Goal: Task Accomplishment & Management: Use online tool/utility

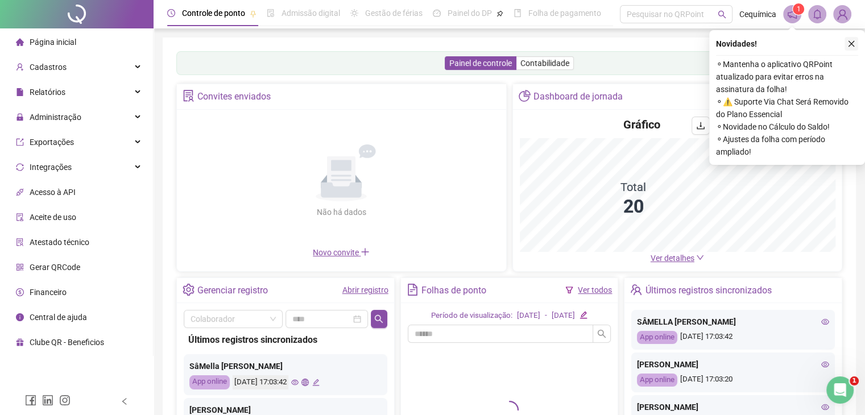
click at [846, 42] on button "button" at bounding box center [851, 44] width 14 height 14
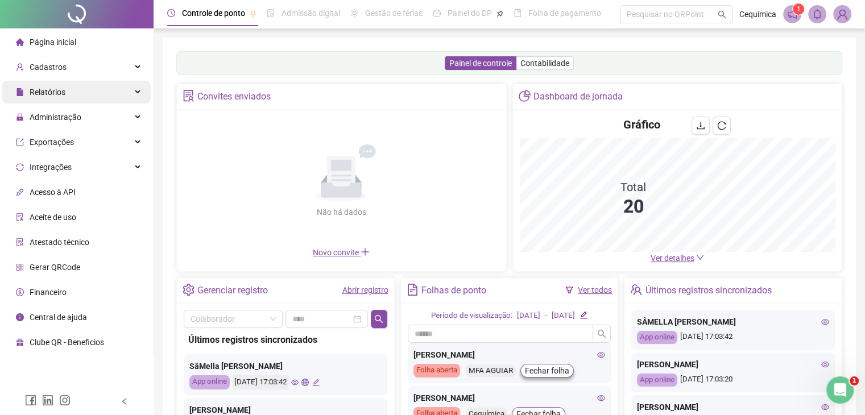
click at [123, 86] on div "Relatórios" at bounding box center [76, 92] width 148 height 23
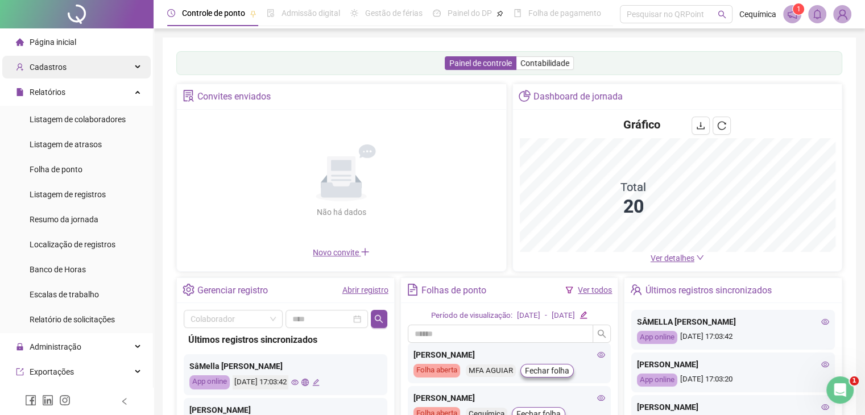
click at [128, 65] on div "Cadastros" at bounding box center [76, 67] width 148 height 23
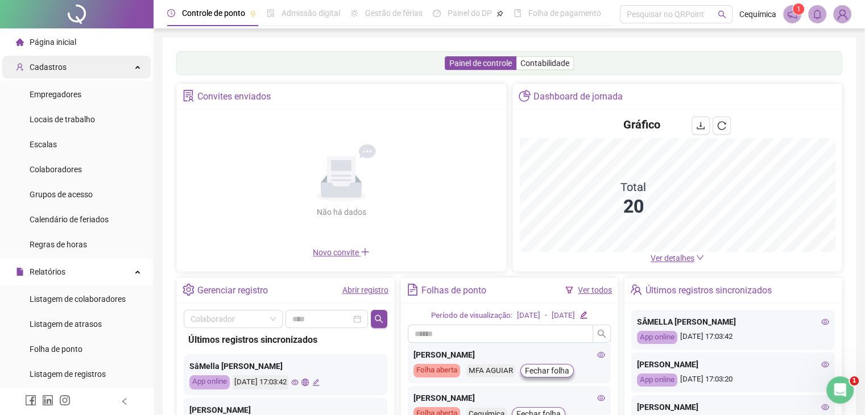
click at [128, 65] on div "Cadastros" at bounding box center [76, 67] width 148 height 23
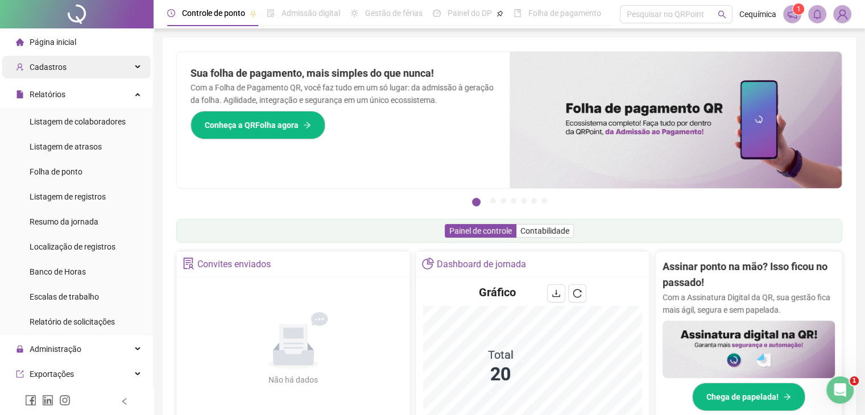
click at [119, 60] on div "Cadastros" at bounding box center [76, 67] width 148 height 23
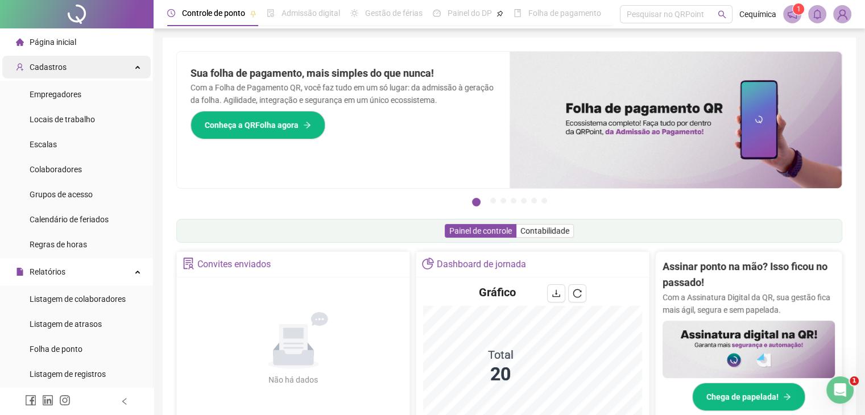
click at [123, 59] on div "Cadastros" at bounding box center [76, 67] width 148 height 23
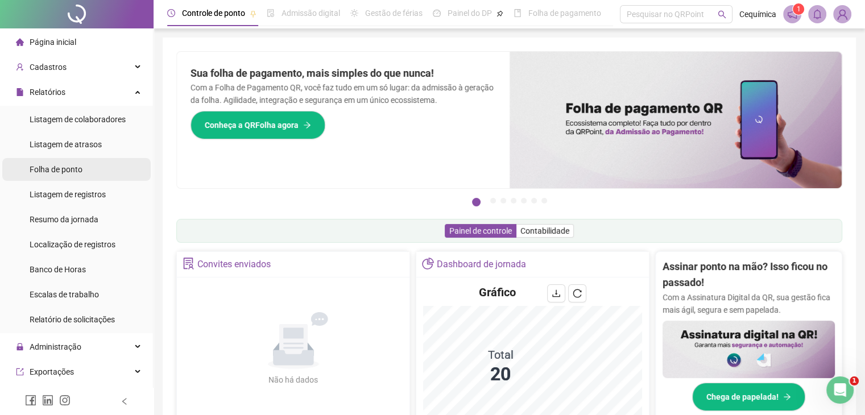
click at [93, 166] on li "Folha de ponto" at bounding box center [76, 169] width 148 height 23
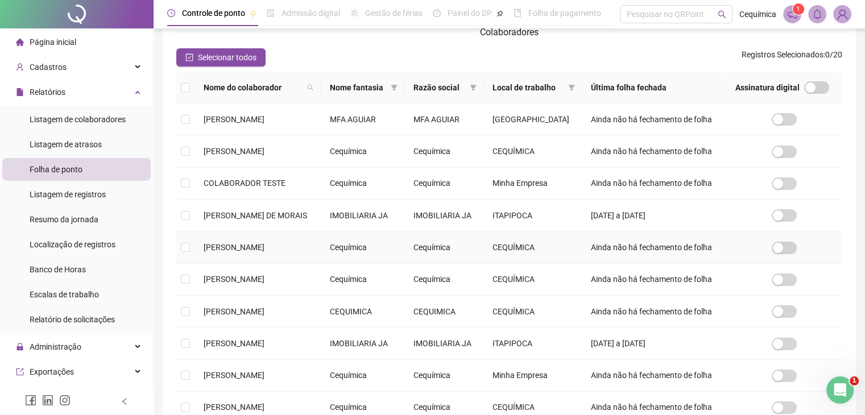
scroll to position [25, 0]
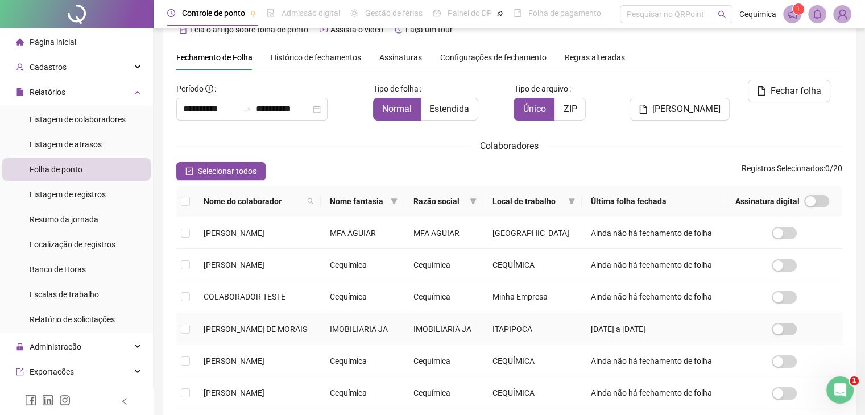
click at [241, 334] on span "[PERSON_NAME] DE MORAIS" at bounding box center [255, 329] width 103 height 9
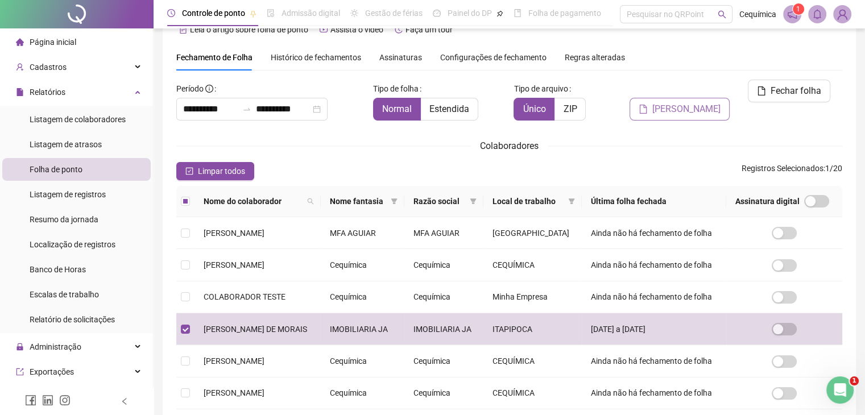
click at [697, 102] on span "[PERSON_NAME]" at bounding box center [686, 109] width 68 height 14
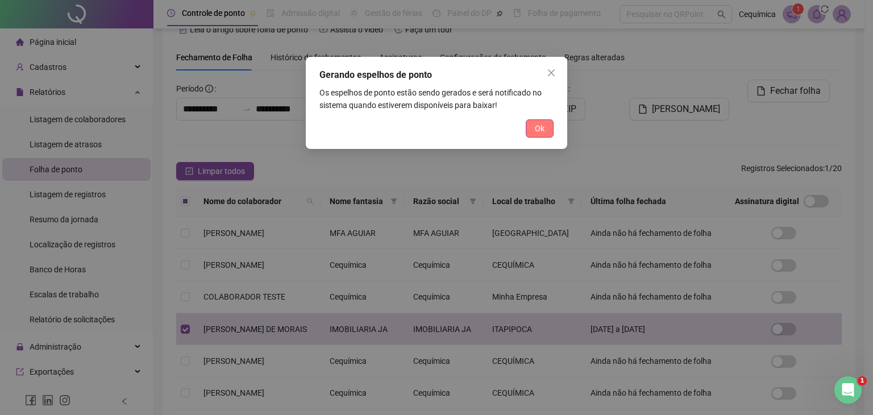
click at [543, 123] on span "Ok" at bounding box center [540, 128] width 10 height 13
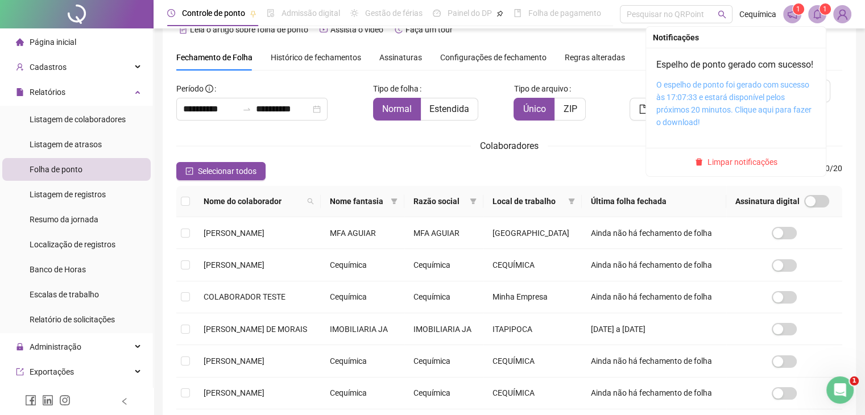
click at [684, 110] on link "O espelho de ponto foi gerado com sucesso às 17:07:33 e estará disponível pelos…" at bounding box center [733, 103] width 155 height 47
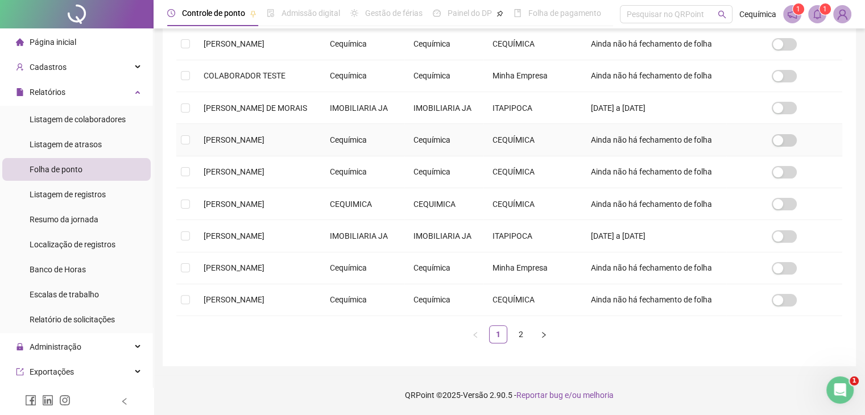
scroll to position [375, 0]
click at [516, 331] on link "2" at bounding box center [520, 334] width 17 height 17
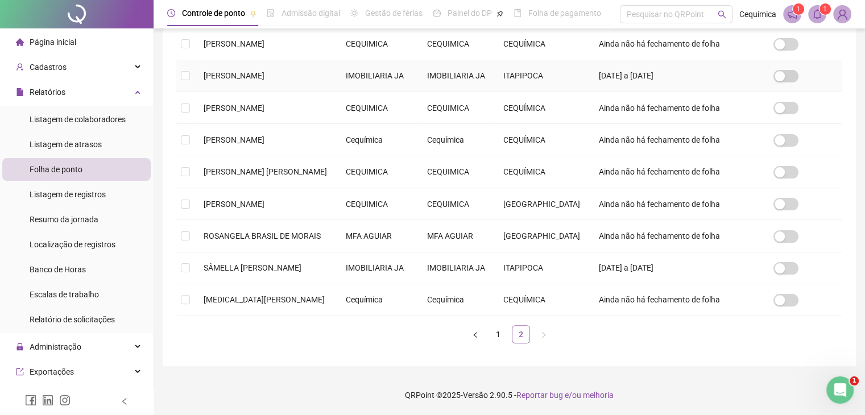
scroll to position [25, 0]
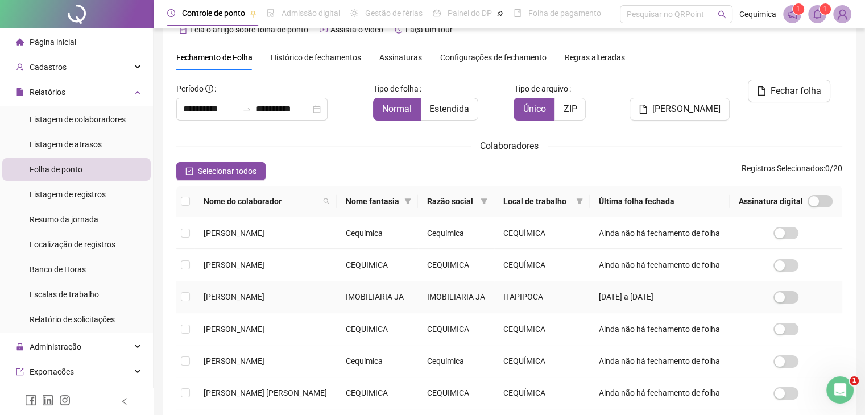
click at [333, 313] on td "[PERSON_NAME]" at bounding box center [265, 297] width 142 height 32
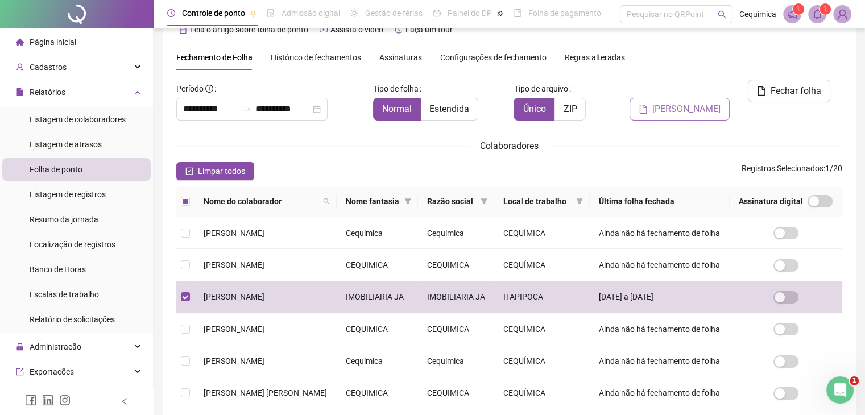
click at [684, 102] on span "[PERSON_NAME]" at bounding box center [686, 109] width 68 height 14
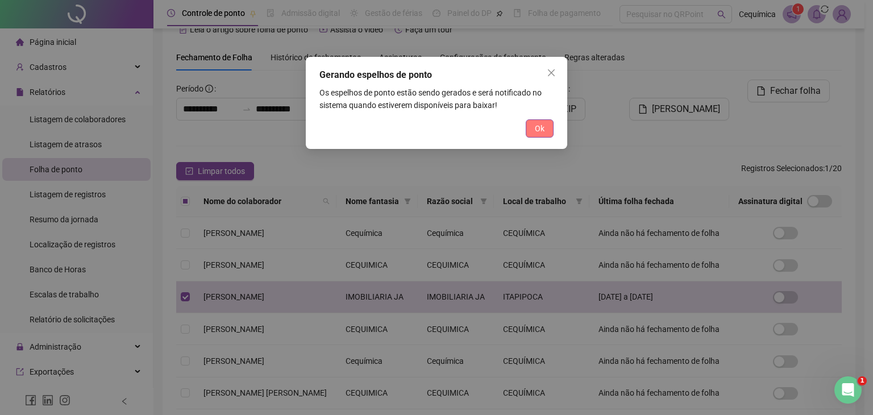
click at [533, 134] on button "Ok" at bounding box center [540, 128] width 28 height 18
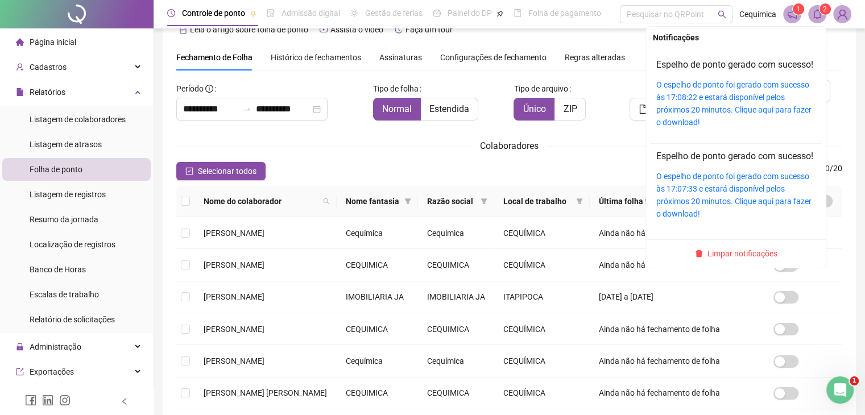
click at [823, 11] on span "2" at bounding box center [825, 9] width 4 height 8
click at [719, 99] on link "O espelho de ponto foi gerado com sucesso às 17:08:22 e estará disponível pelos…" at bounding box center [733, 103] width 155 height 47
